Goal: Check status: Check status

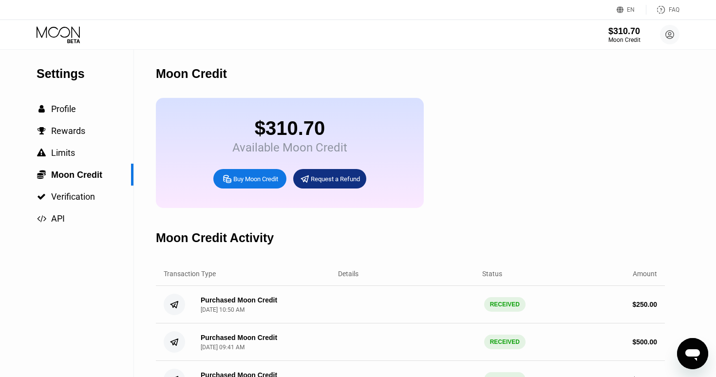
click at [79, 39] on icon at bounding box center [59, 34] width 45 height 17
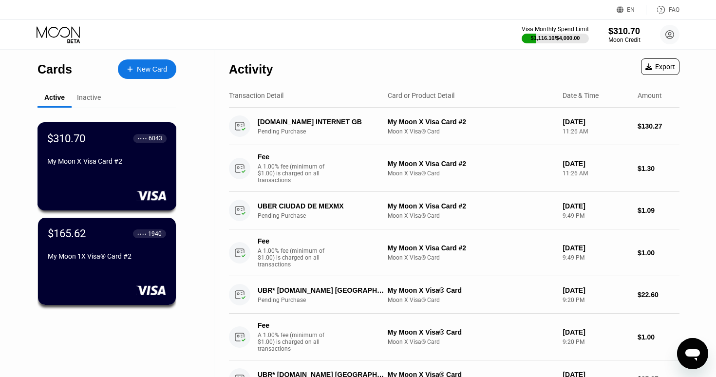
click at [129, 172] on div "$310.70 ● ● ● ● 6043 My Moon X Visa Card #2" at bounding box center [106, 166] width 139 height 88
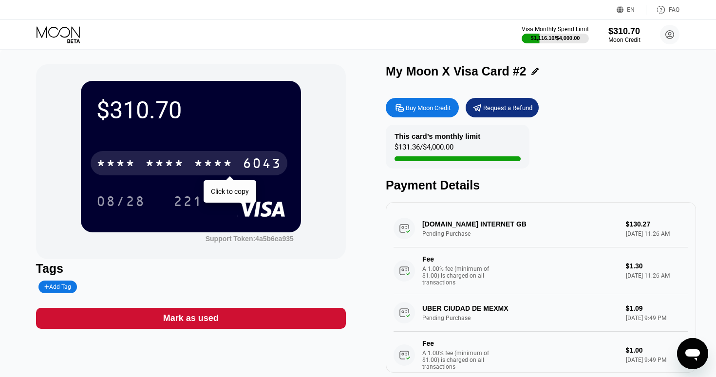
click at [201, 168] on div "* * * *" at bounding box center [213, 165] width 39 height 16
click at [201, 168] on div "2022" at bounding box center [213, 165] width 39 height 16
click at [215, 164] on div "* * * *" at bounding box center [213, 165] width 39 height 16
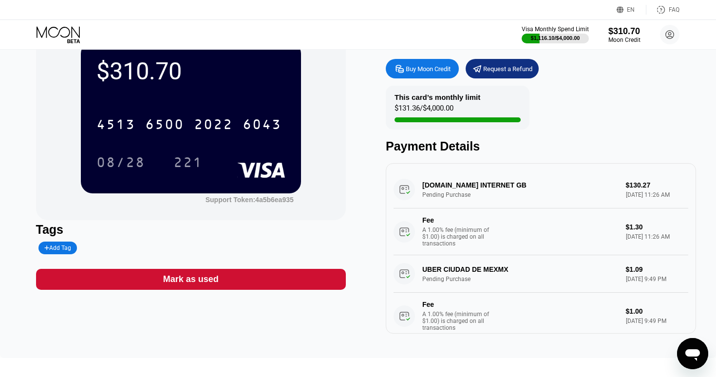
scroll to position [36, 0]
